Goal: Task Accomplishment & Management: Complete application form

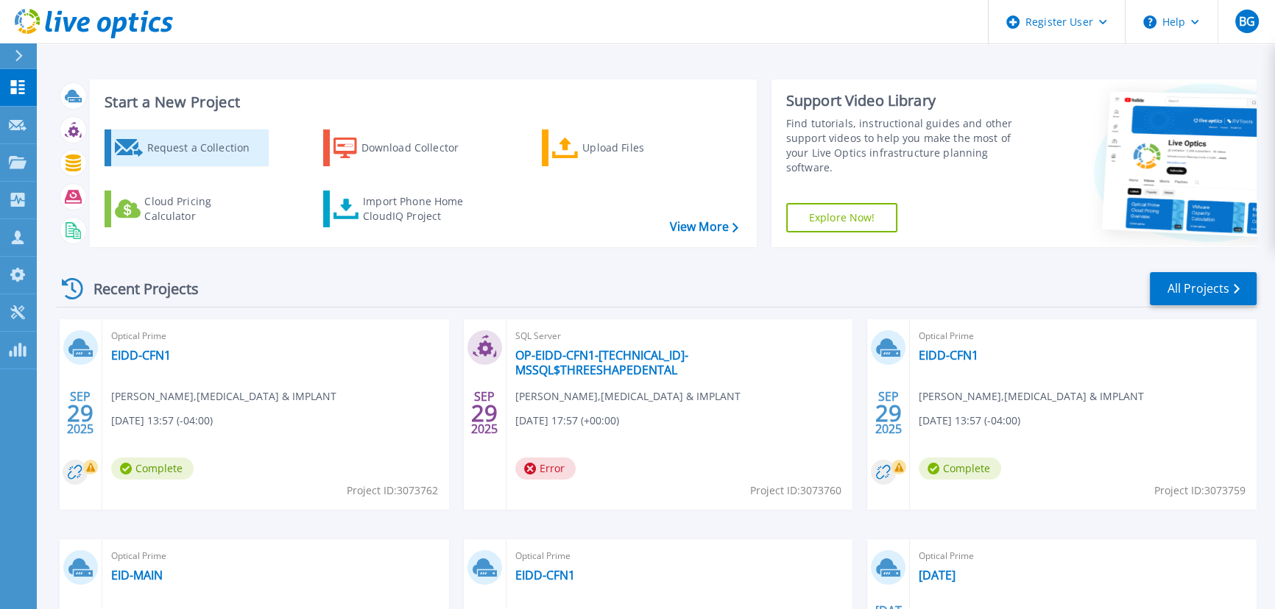
click at [235, 160] on div "Request a Collection" at bounding box center [205, 147] width 118 height 29
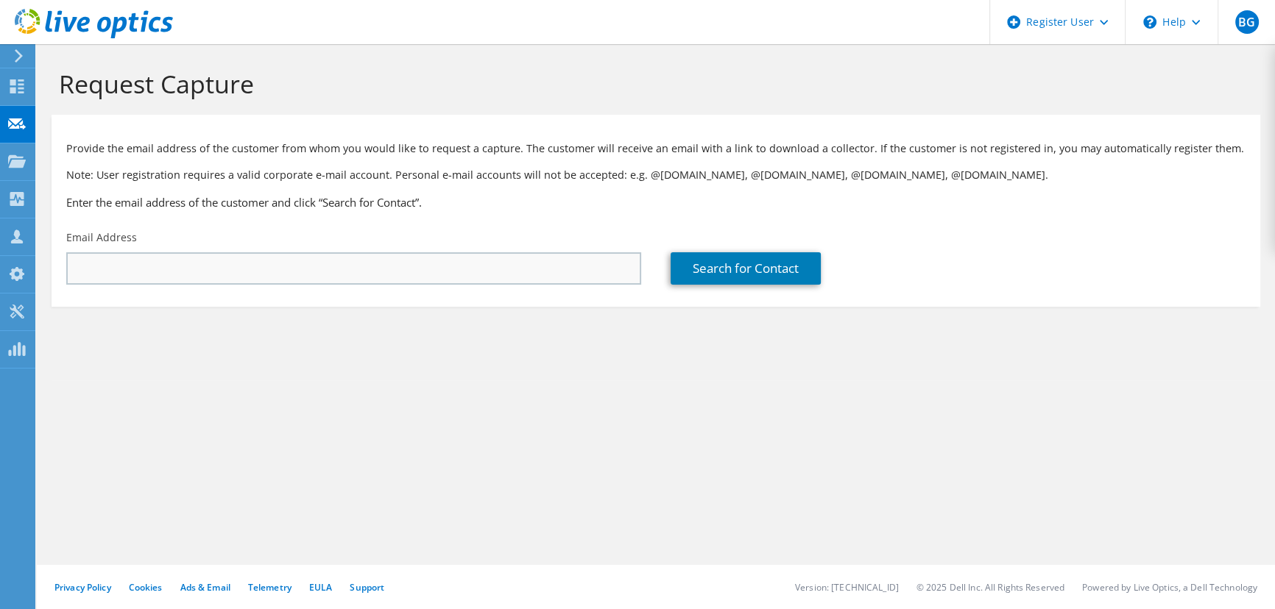
drag, startPoint x: 238, startPoint y: 288, endPoint x: 239, endPoint y: 280, distance: 7.4
click at [238, 288] on div "Email Address" at bounding box center [354, 257] width 604 height 69
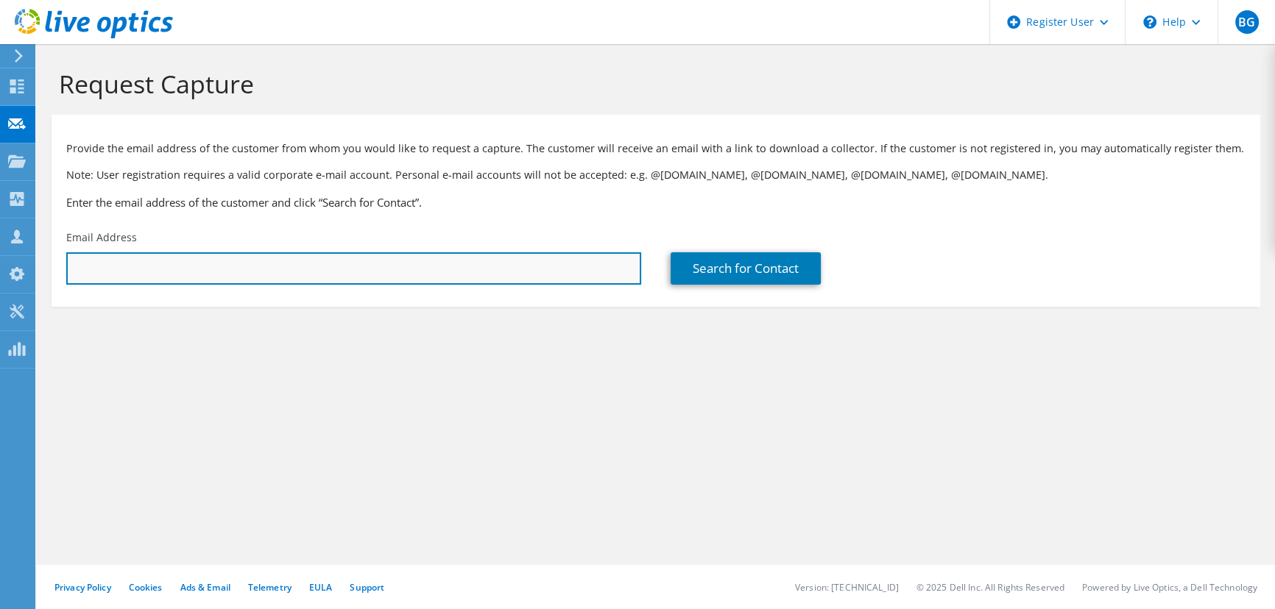
click at [240, 279] on input "text" at bounding box center [353, 268] width 575 height 32
paste input "[PERSON_NAME] <[PERSON_NAME][EMAIL_ADDRESS][DOMAIN_NAME]>"
drag, startPoint x: 161, startPoint y: 272, endPoint x: 10, endPoint y: 272, distance: 150.9
click at [10, 272] on div "BG Dell User [PERSON_NAME] [PERSON_NAME][EMAIL_ADDRESS][PERSON_NAME][DOMAIN_NAM…" at bounding box center [637, 304] width 1275 height 609
type input "[PERSON_NAME][EMAIL_ADDRESS][DOMAIN_NAME]"
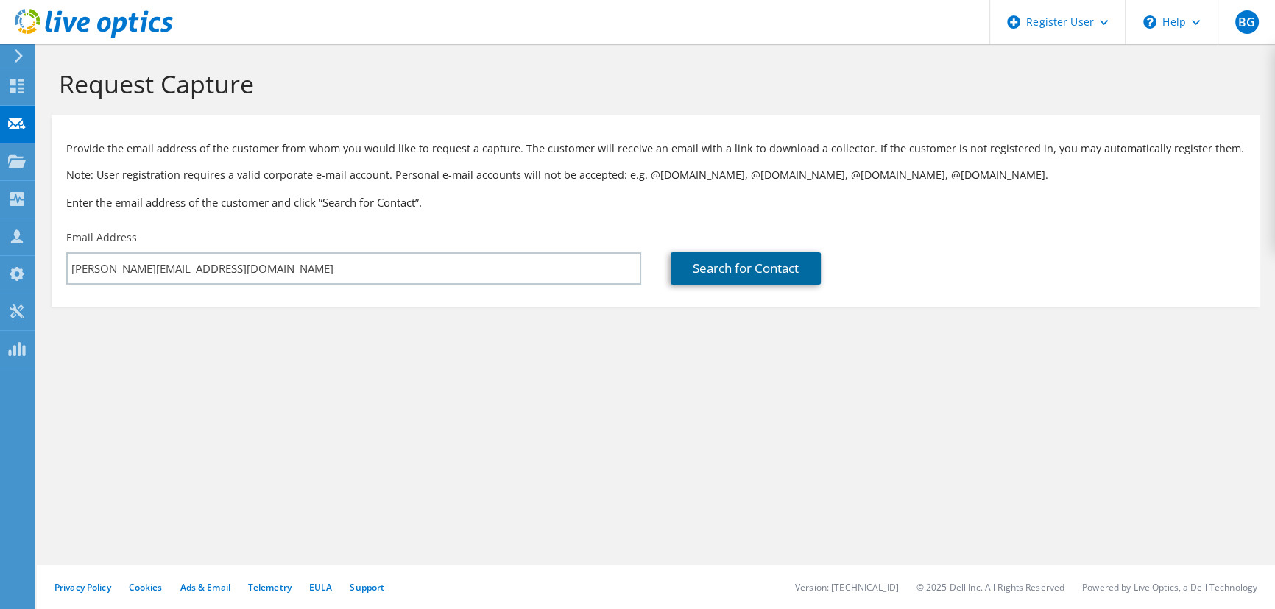
click at [801, 269] on link "Search for Contact" at bounding box center [745, 268] width 150 height 32
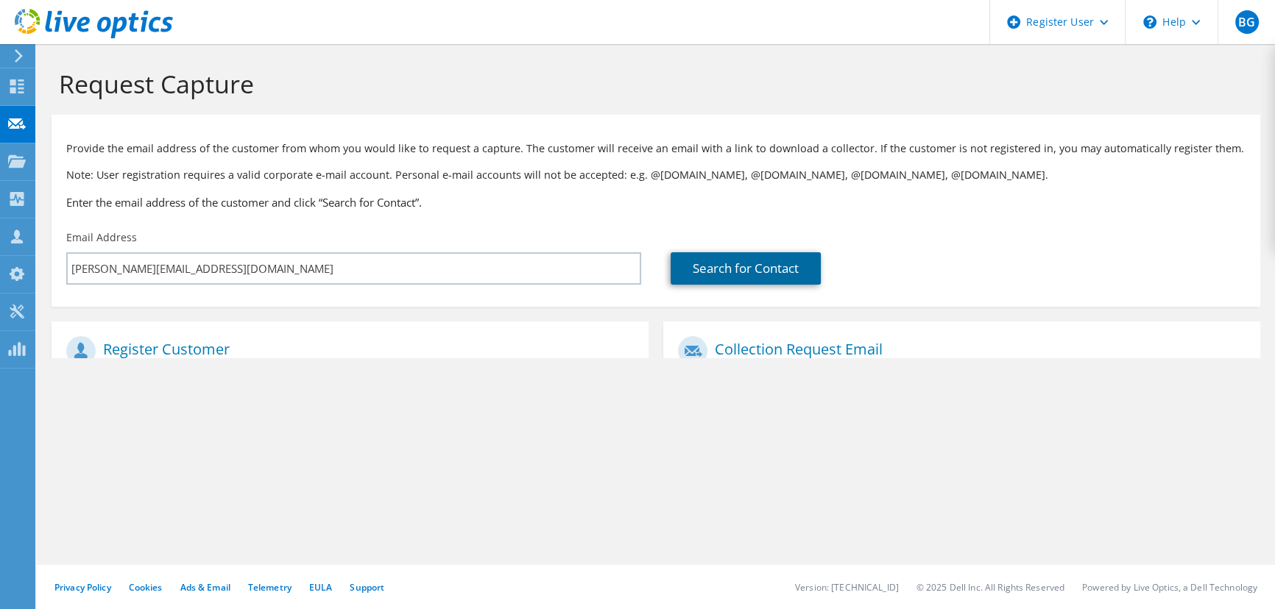
type input "VILLTECH CORP"
type input "[PERSON_NAME]"
type input "[GEOGRAPHIC_DATA]"
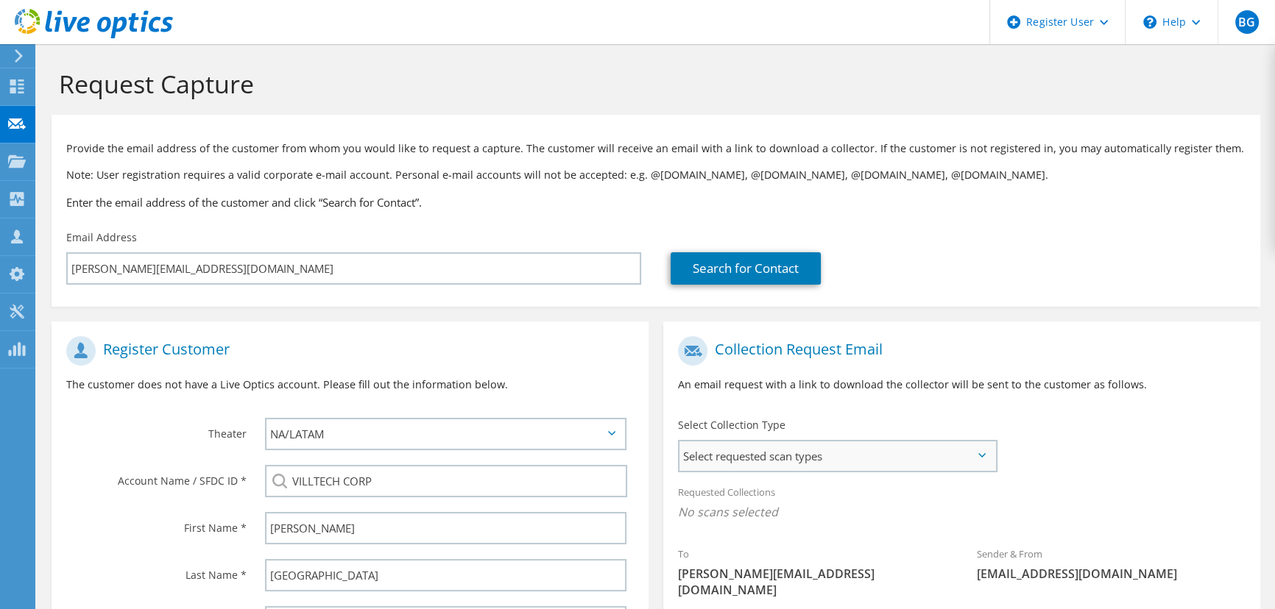
click at [732, 445] on span "Select requested scan types" at bounding box center [837, 456] width 316 height 29
click at [716, 494] on label "Optical Prime" at bounding box center [754, 501] width 88 height 18
click at [0, 0] on input "Optical Prime" at bounding box center [0, 0] width 0 height 0
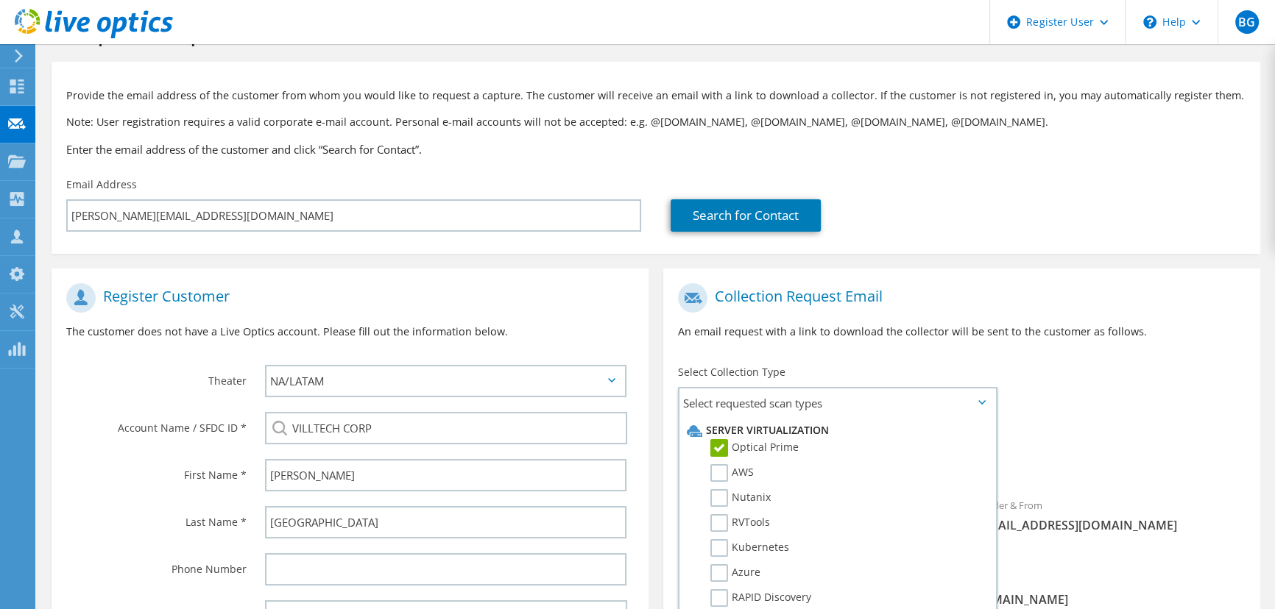
scroll to position [66, 0]
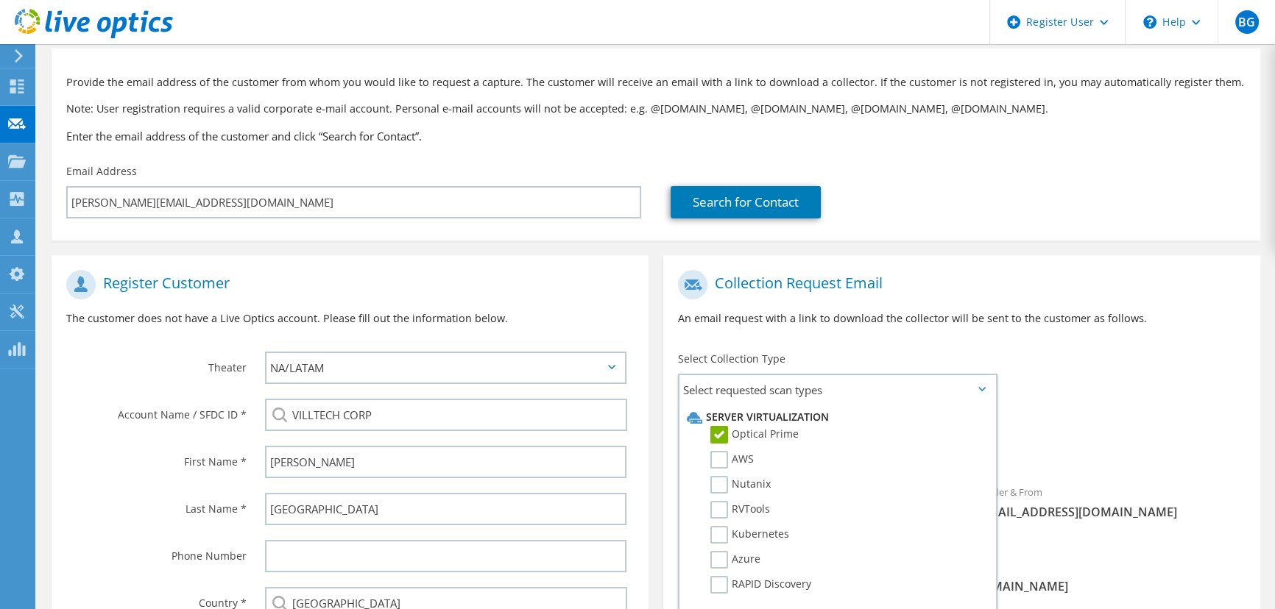
click at [1219, 475] on div "Requested Collections No scans selected Optical Prime" at bounding box center [961, 444] width 597 height 66
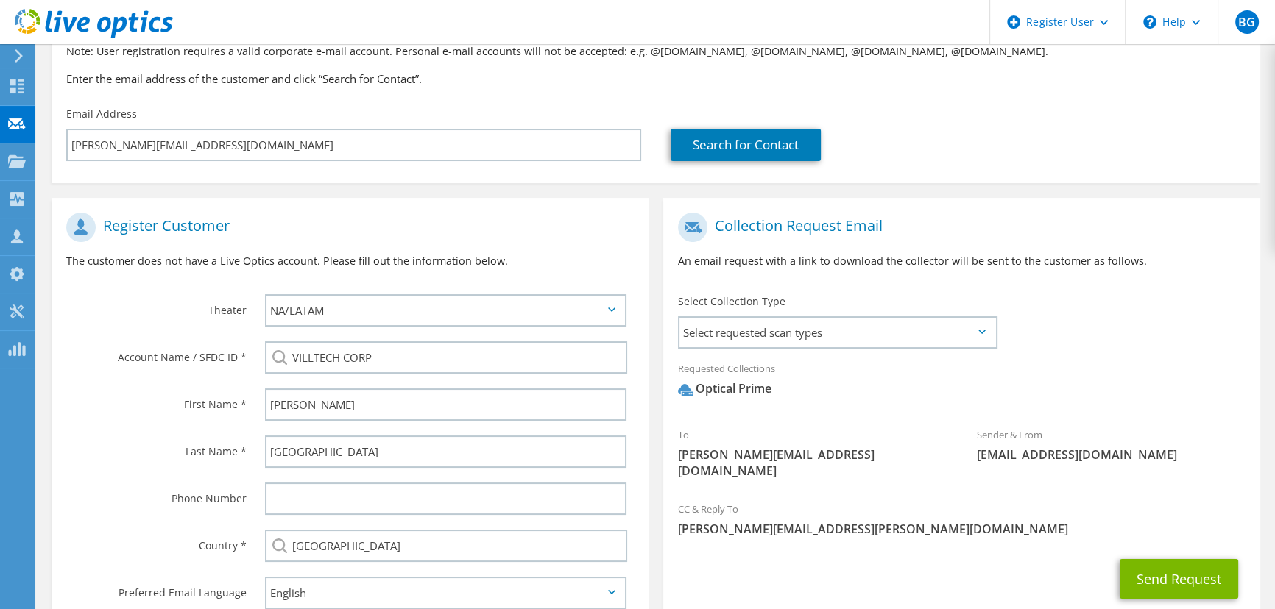
scroll to position [133, 0]
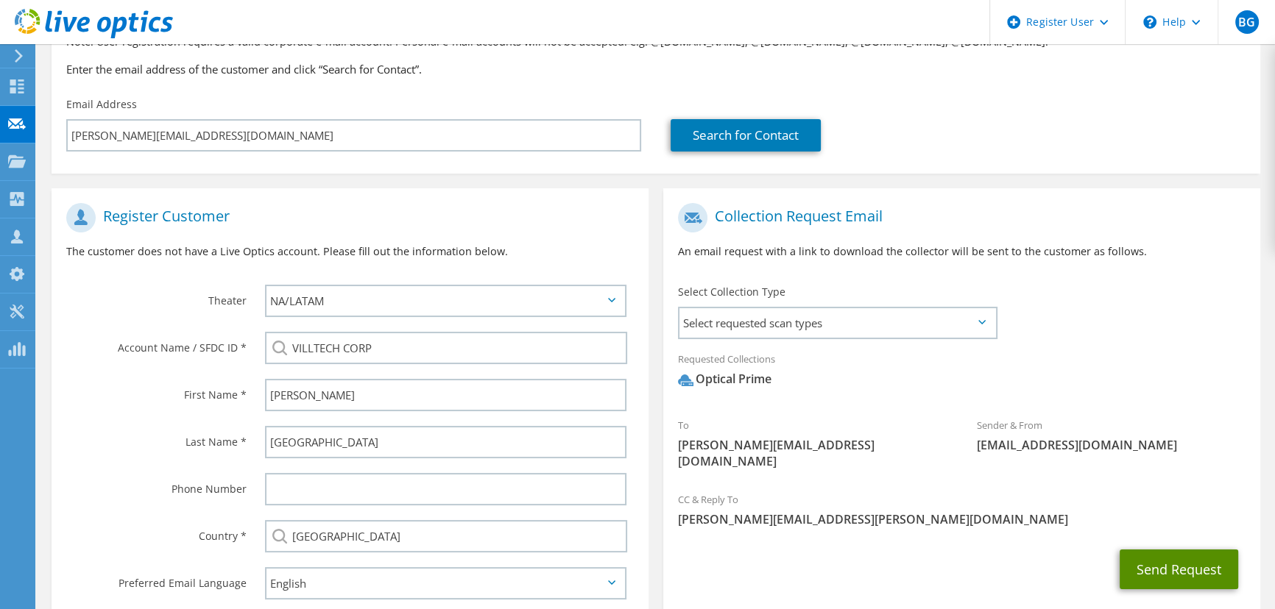
click at [1194, 552] on button "Send Request" at bounding box center [1178, 570] width 118 height 40
